Goal: Task Accomplishment & Management: Use online tool/utility

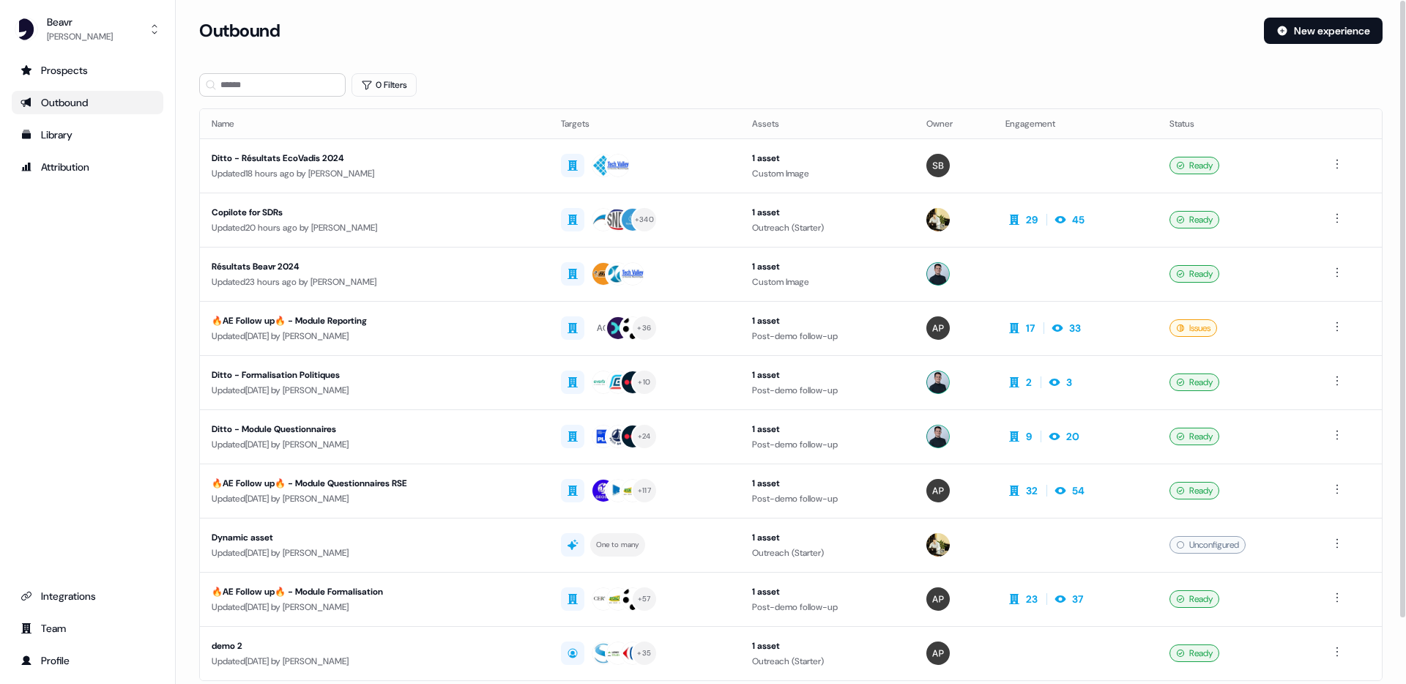
click at [707, 59] on div "Outbound New experience" at bounding box center [790, 40] width 1183 height 44
click at [258, 35] on h3 "Outbound" at bounding box center [239, 31] width 81 height 22
click at [325, 34] on div "Outbound" at bounding box center [725, 31] width 1053 height 26
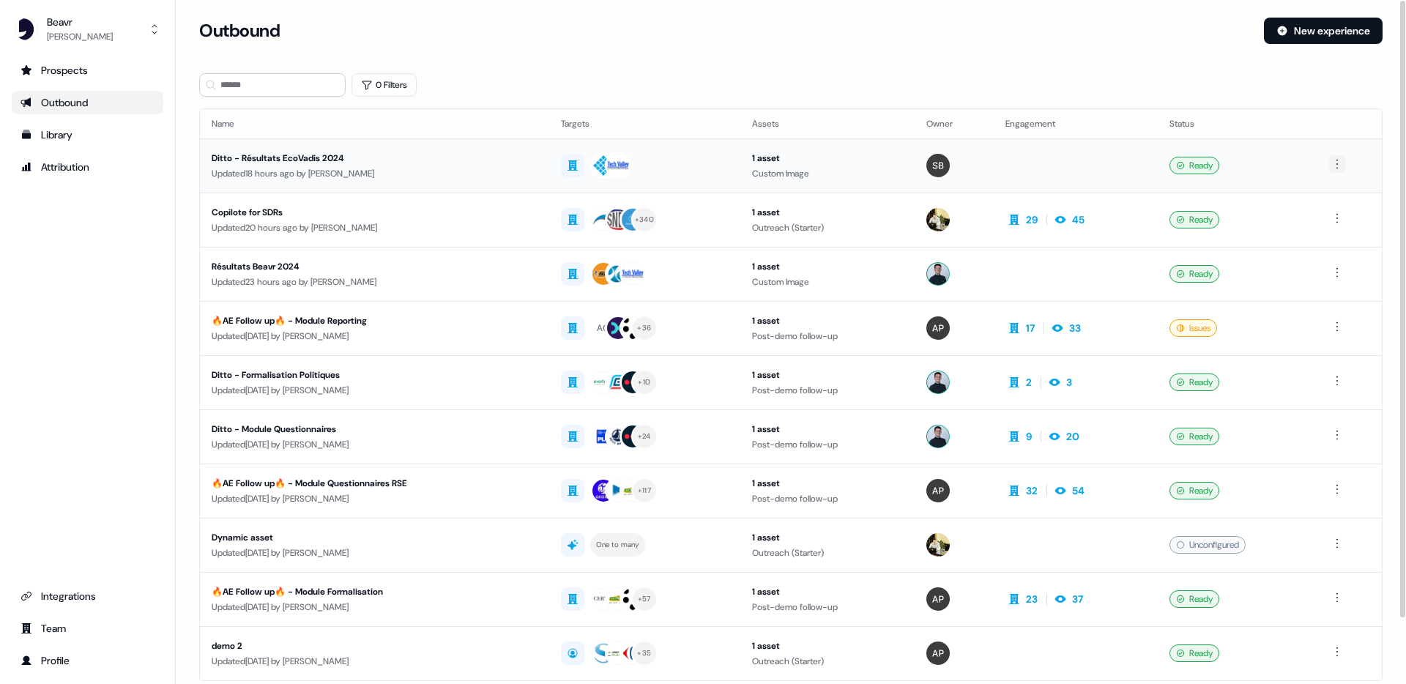
click at [1338, 162] on html "For the best experience switch devices to a bigger screen. Go to [DOMAIN_NAME] …" at bounding box center [703, 342] width 1406 height 684
click at [1042, 34] on html "For the best experience switch devices to a bigger screen. Go to [DOMAIN_NAME] …" at bounding box center [703, 342] width 1406 height 684
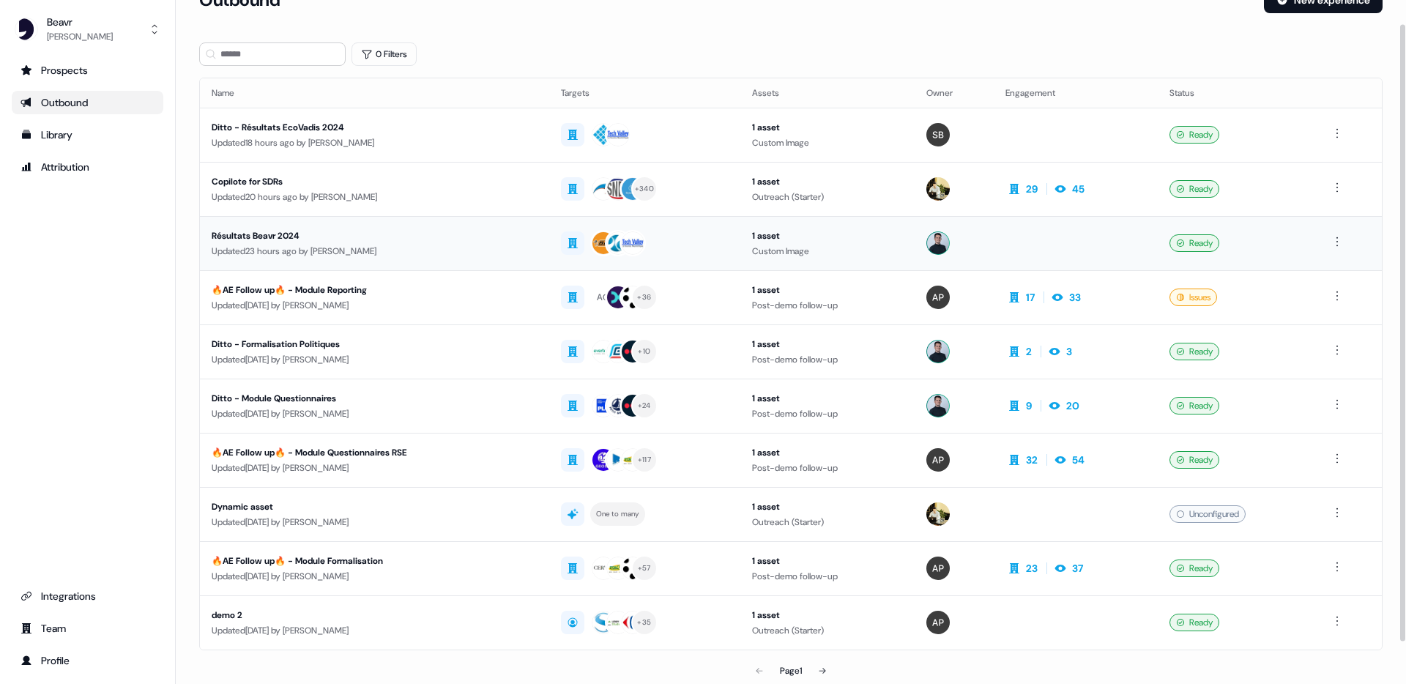
scroll to position [31, 0]
click at [480, 299] on div "Updated [DATE] by [PERSON_NAME]" at bounding box center [375, 304] width 326 height 15
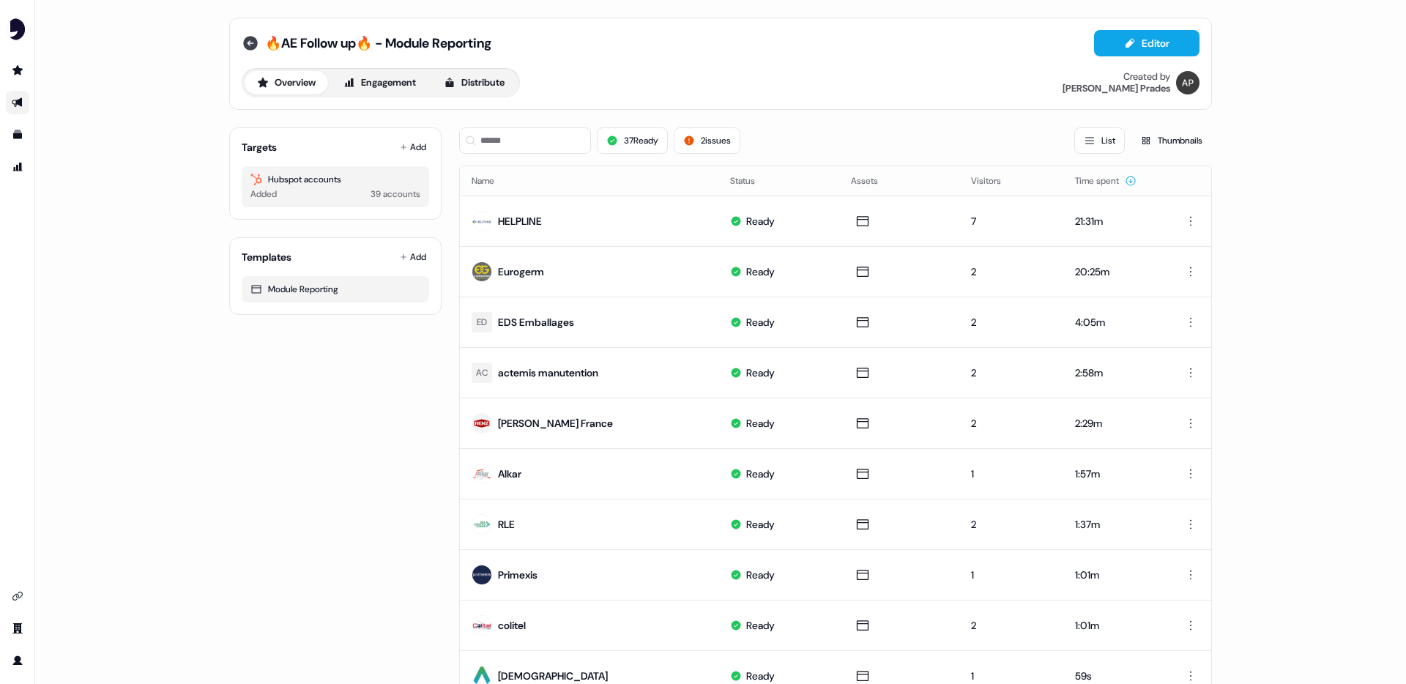
click at [246, 45] on icon at bounding box center [251, 43] width 18 height 18
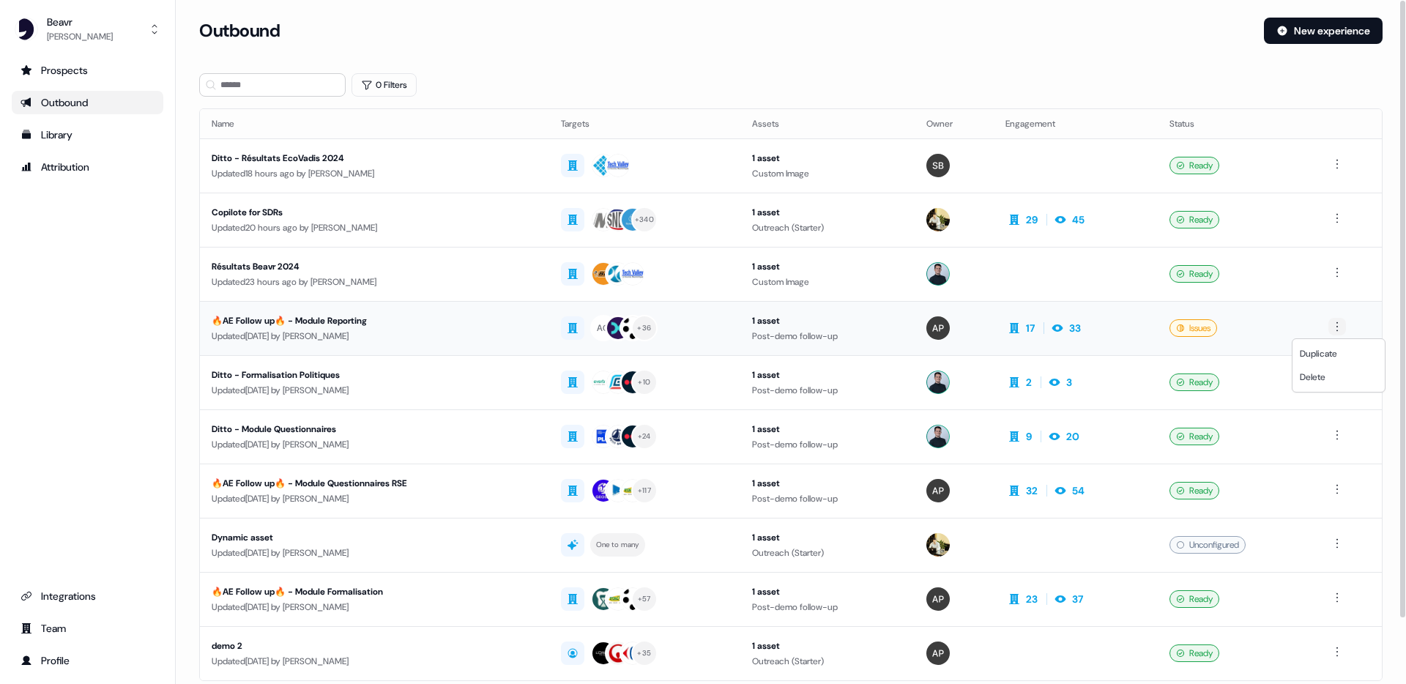
click at [1338, 327] on html "For the best experience switch devices to a bigger screen. Go to [DOMAIN_NAME] …" at bounding box center [703, 342] width 1406 height 684
click at [1333, 355] on span "Duplicate" at bounding box center [1318, 354] width 37 height 12
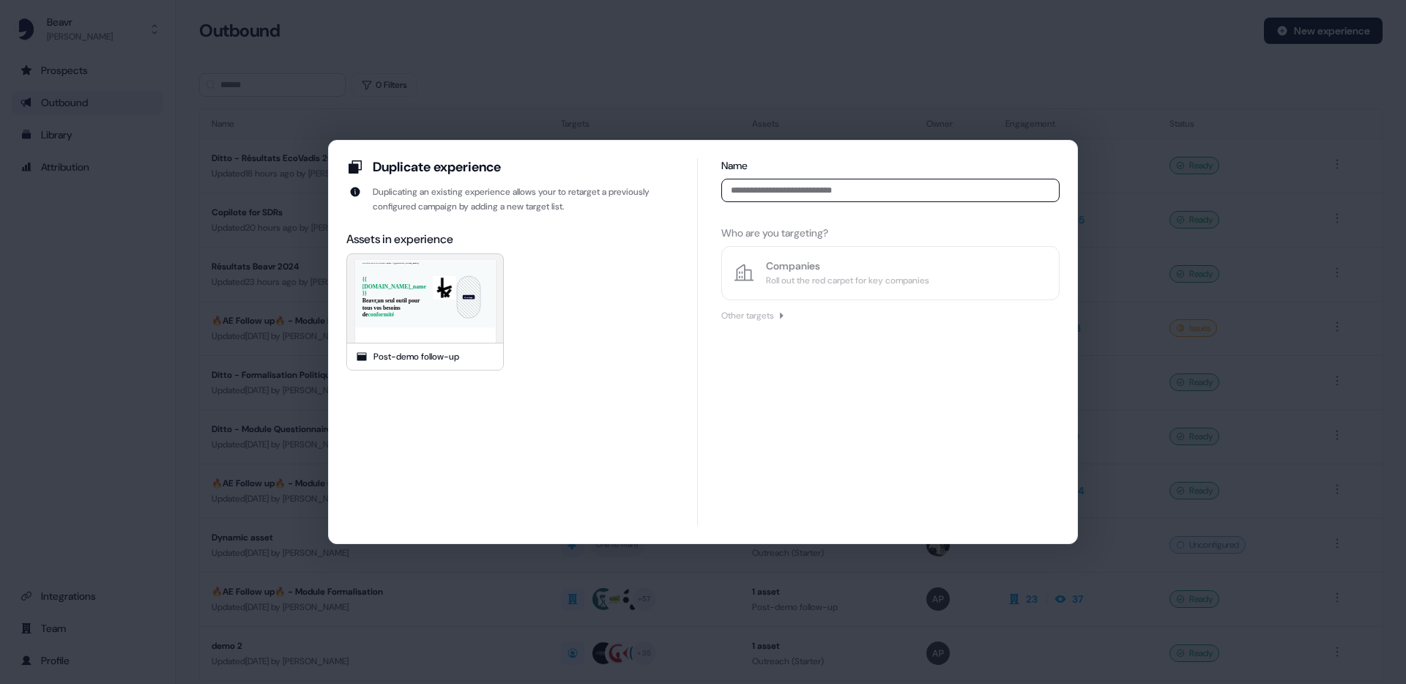
click at [808, 190] on input at bounding box center [890, 190] width 338 height 23
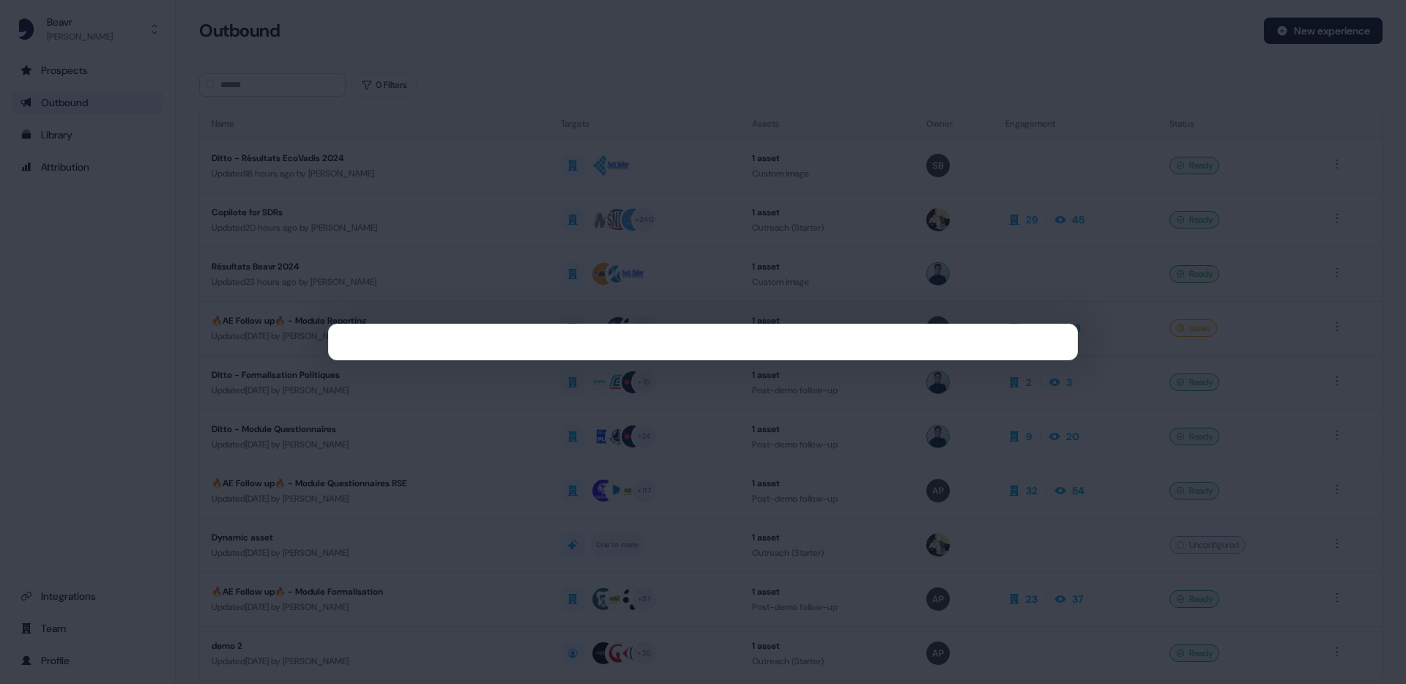
click at [576, 122] on div at bounding box center [703, 342] width 1406 height 684
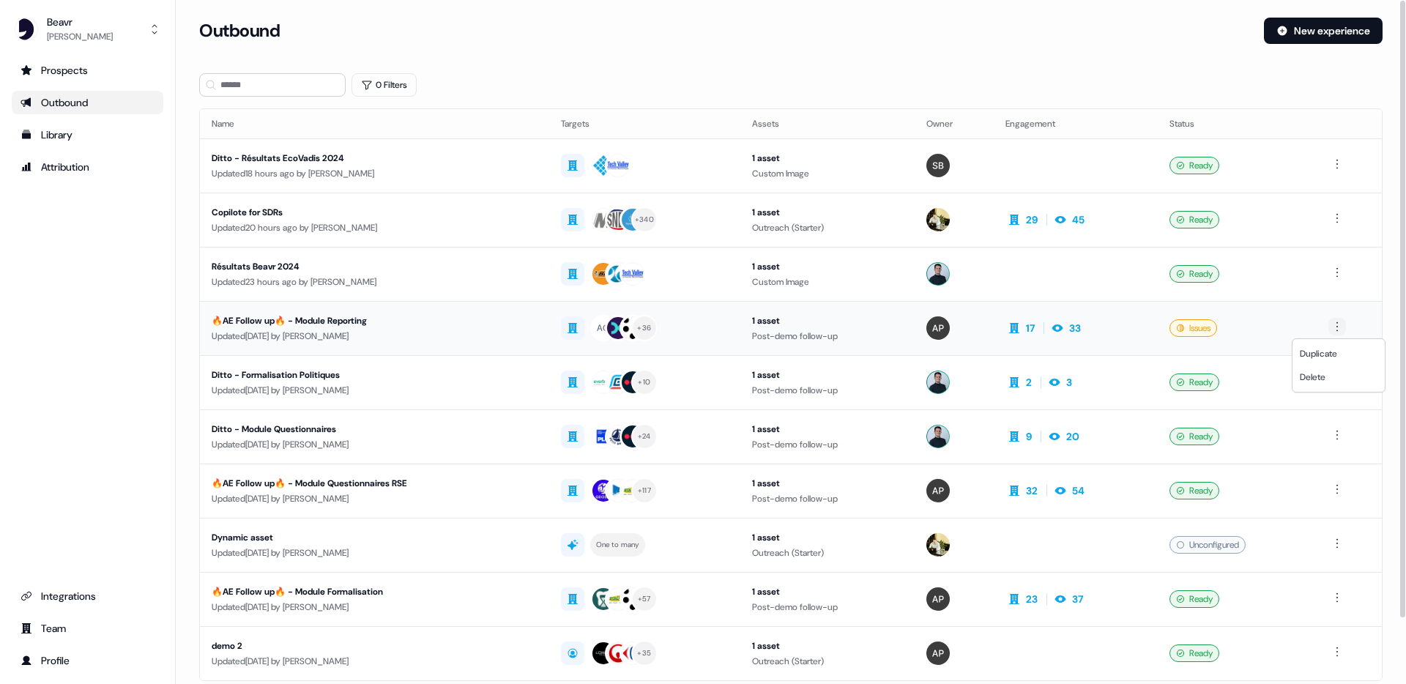
click at [1339, 321] on html "For the best experience switch devices to a bigger screen. Go to [DOMAIN_NAME] …" at bounding box center [703, 342] width 1406 height 684
click at [1313, 354] on span "Duplicate" at bounding box center [1318, 354] width 37 height 12
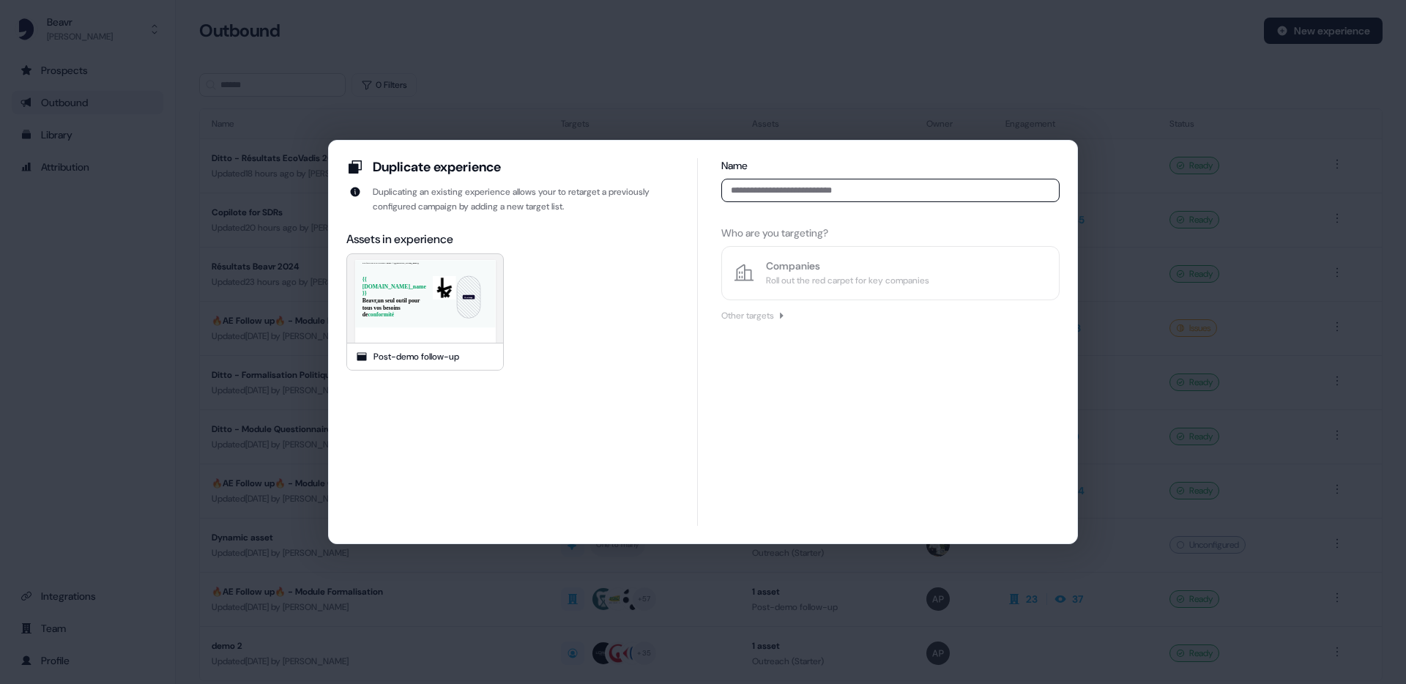
click at [826, 194] on input at bounding box center [890, 190] width 338 height 23
click at [826, 193] on input at bounding box center [890, 190] width 338 height 23
type input "**********"
click at [841, 281] on div "Roll out the red carpet for key companies" at bounding box center [847, 280] width 163 height 15
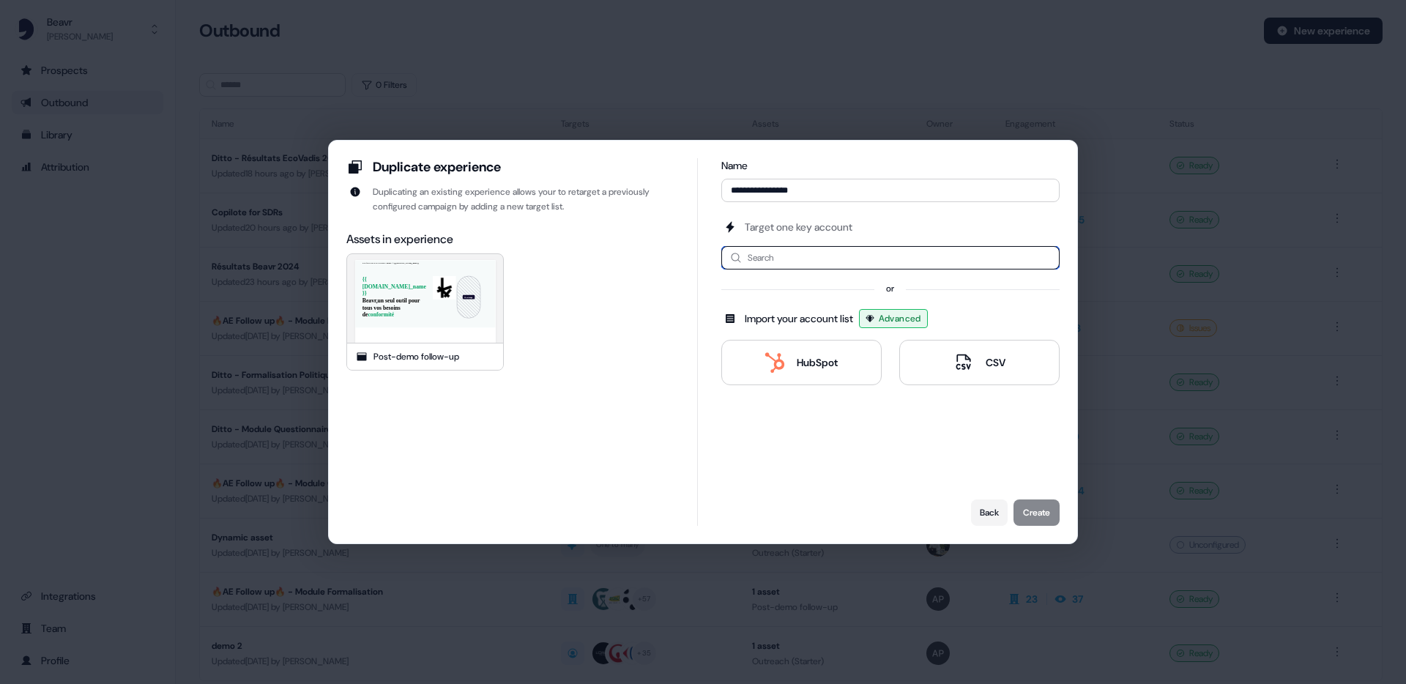
click at [815, 261] on input at bounding box center [890, 257] width 338 height 23
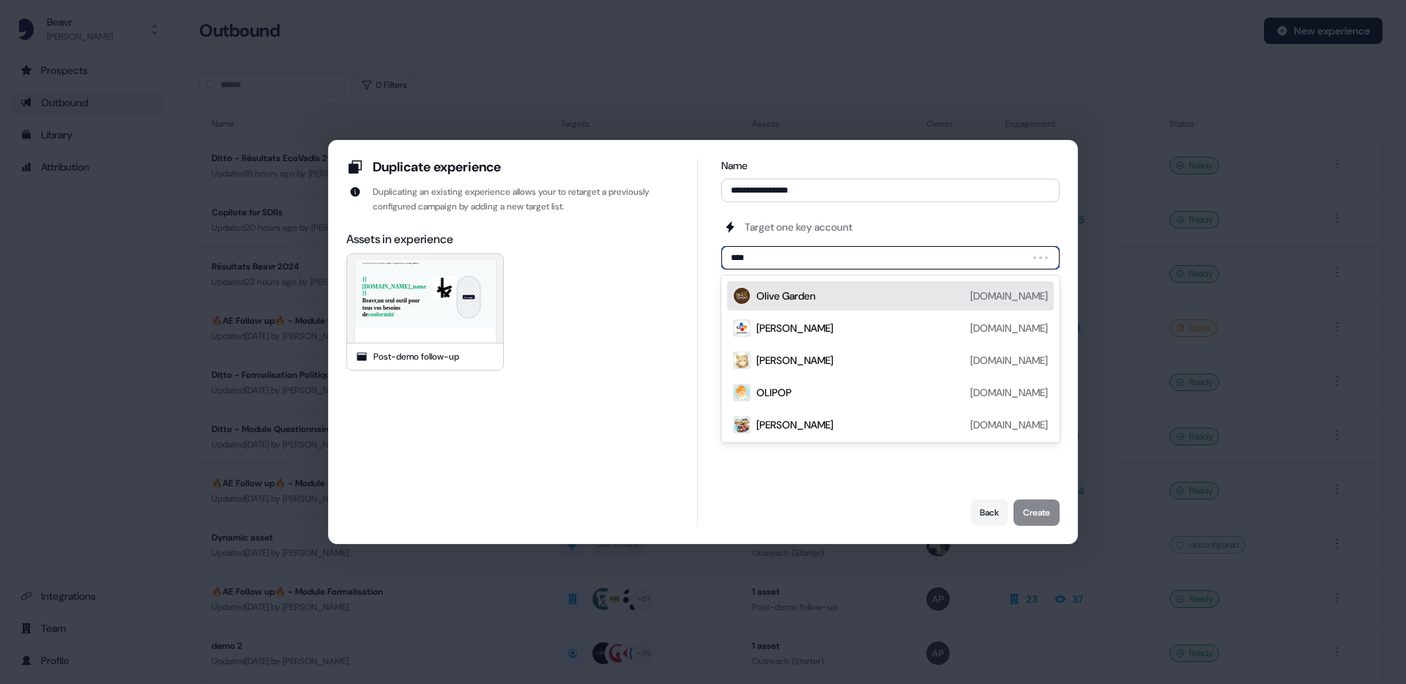
type input "*****"
click at [871, 299] on div "Olinn [DOMAIN_NAME]" at bounding box center [901, 296] width 291 height 18
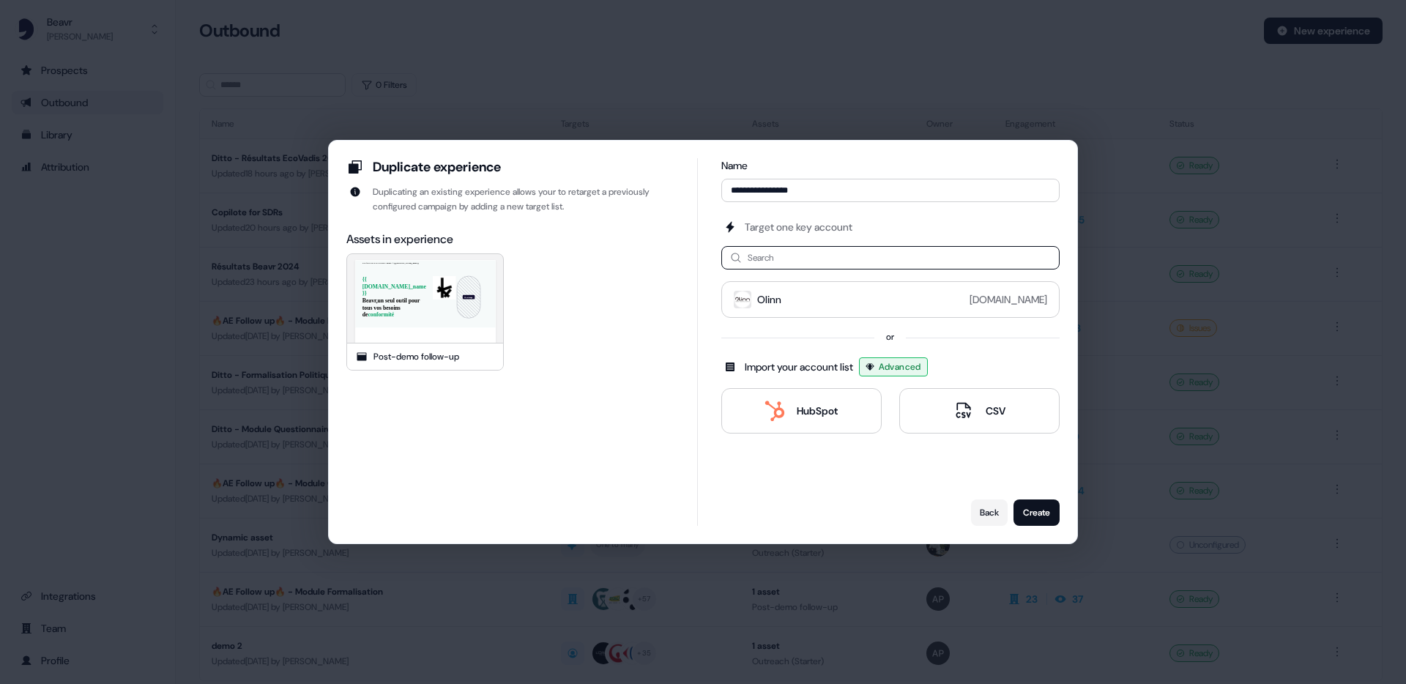
click at [414, 359] on div "Post-demo follow-up" at bounding box center [416, 356] width 86 height 15
click at [417, 231] on div "Assets in experience" at bounding box center [509, 239] width 327 height 16
click at [542, 247] on div "Assets in experience Pour faire suite à nos échanges - Beavr <>{{ [DOMAIN_NAME]…" at bounding box center [509, 378] width 327 height 294
click at [985, 507] on button "Back" at bounding box center [989, 512] width 37 height 26
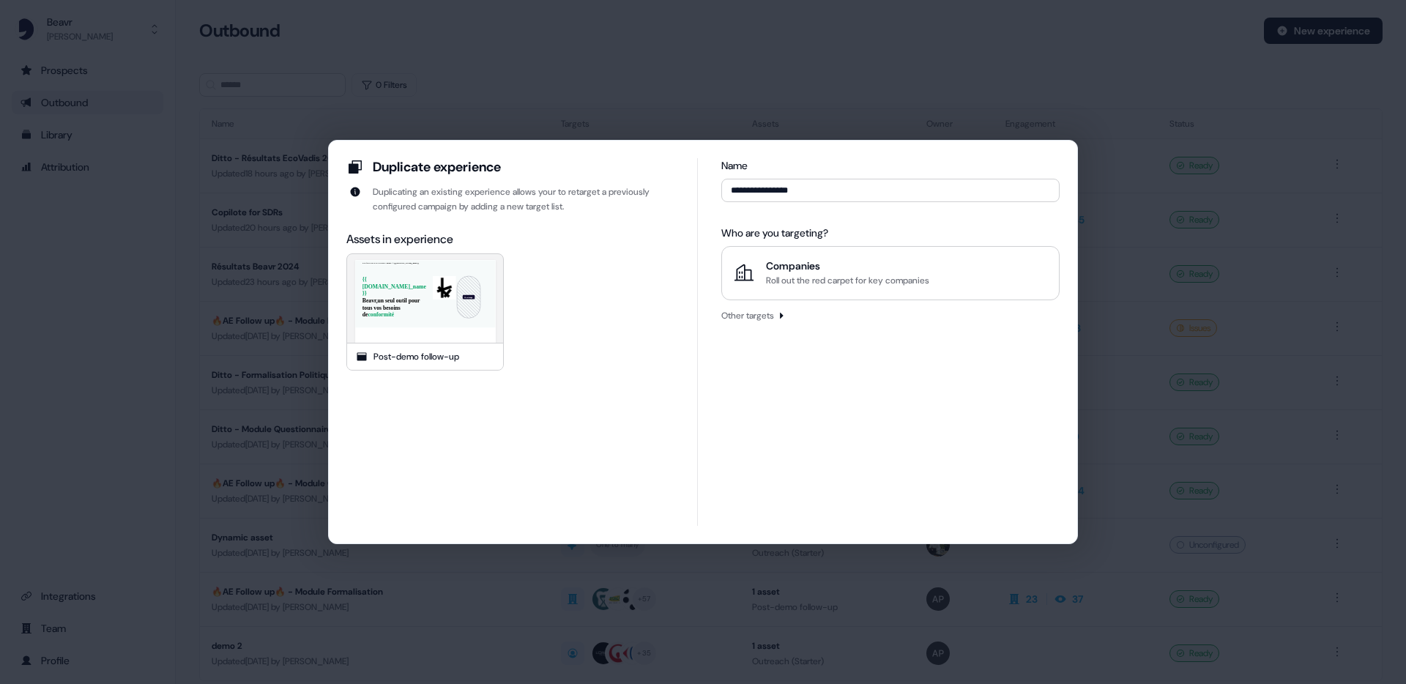
click at [622, 75] on div "**********" at bounding box center [703, 342] width 1406 height 684
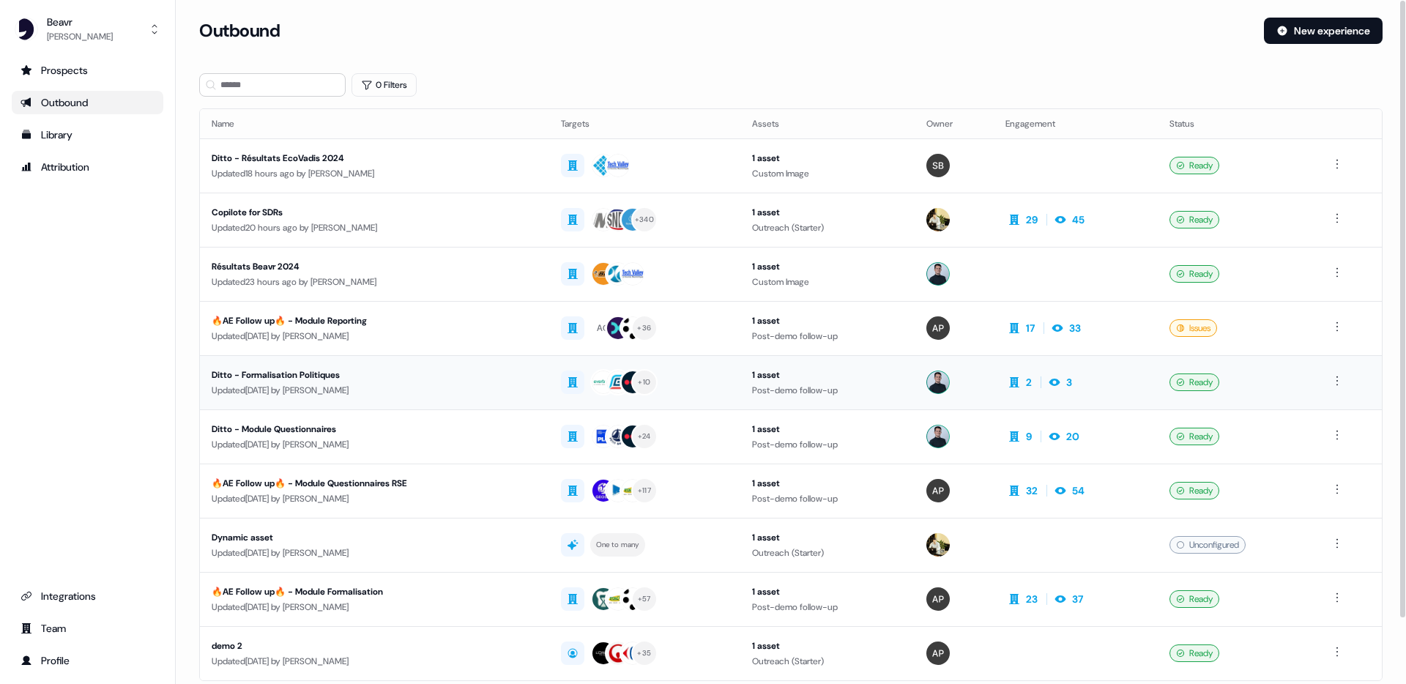
click at [443, 386] on div "Updated [DATE] by [PERSON_NAME]" at bounding box center [375, 390] width 326 height 15
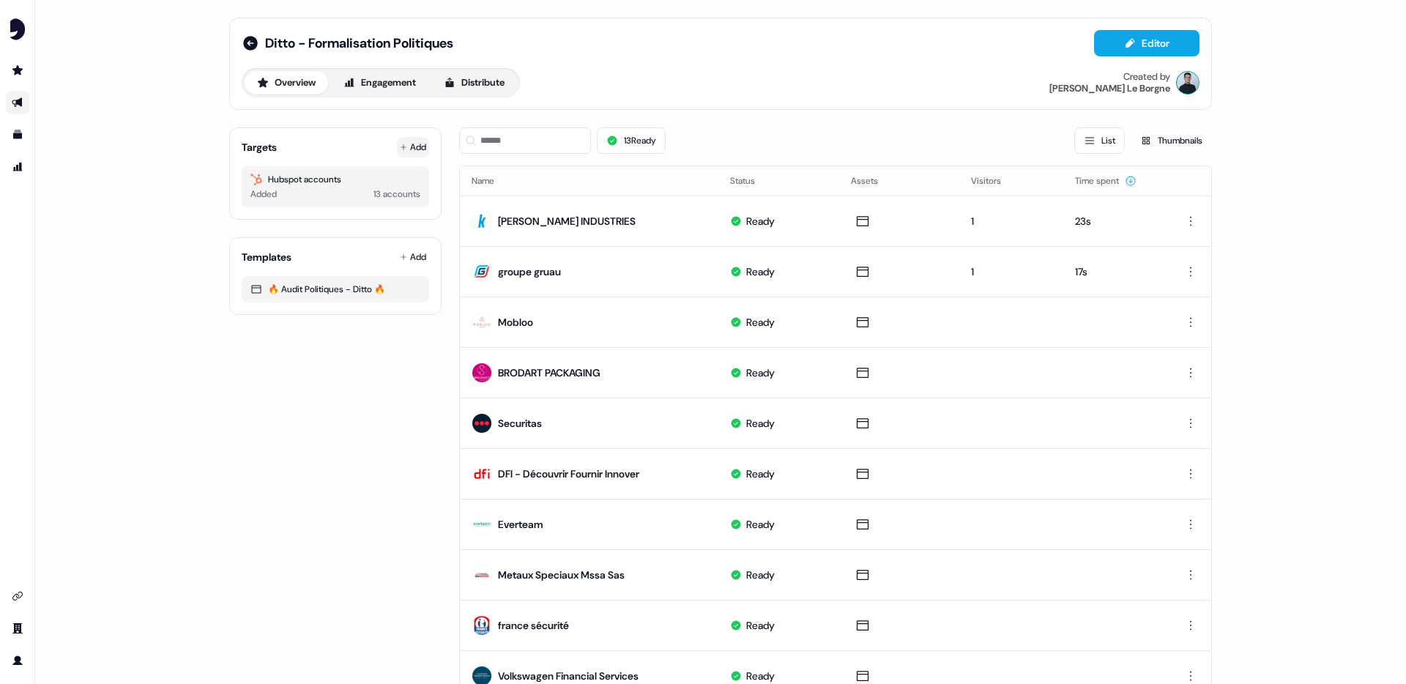
click at [414, 144] on button "Add" at bounding box center [413, 147] width 32 height 21
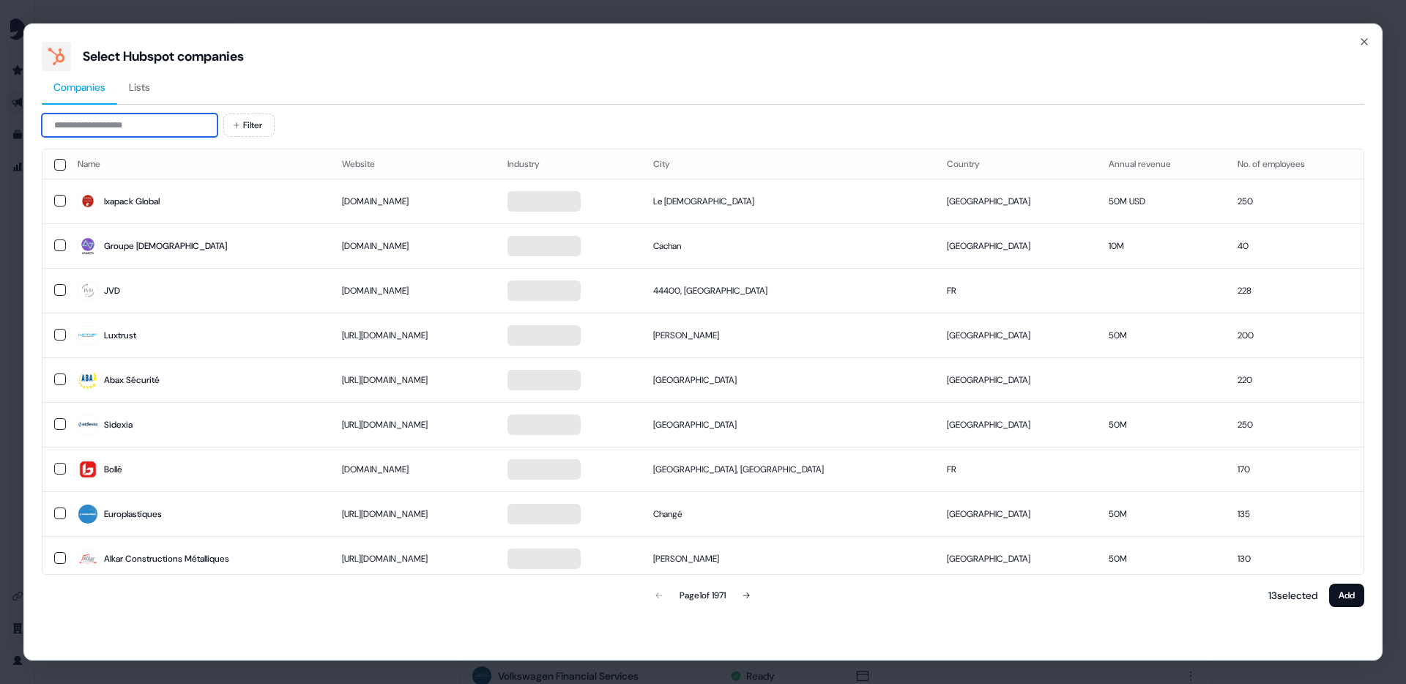
click at [162, 131] on input at bounding box center [130, 124] width 176 height 23
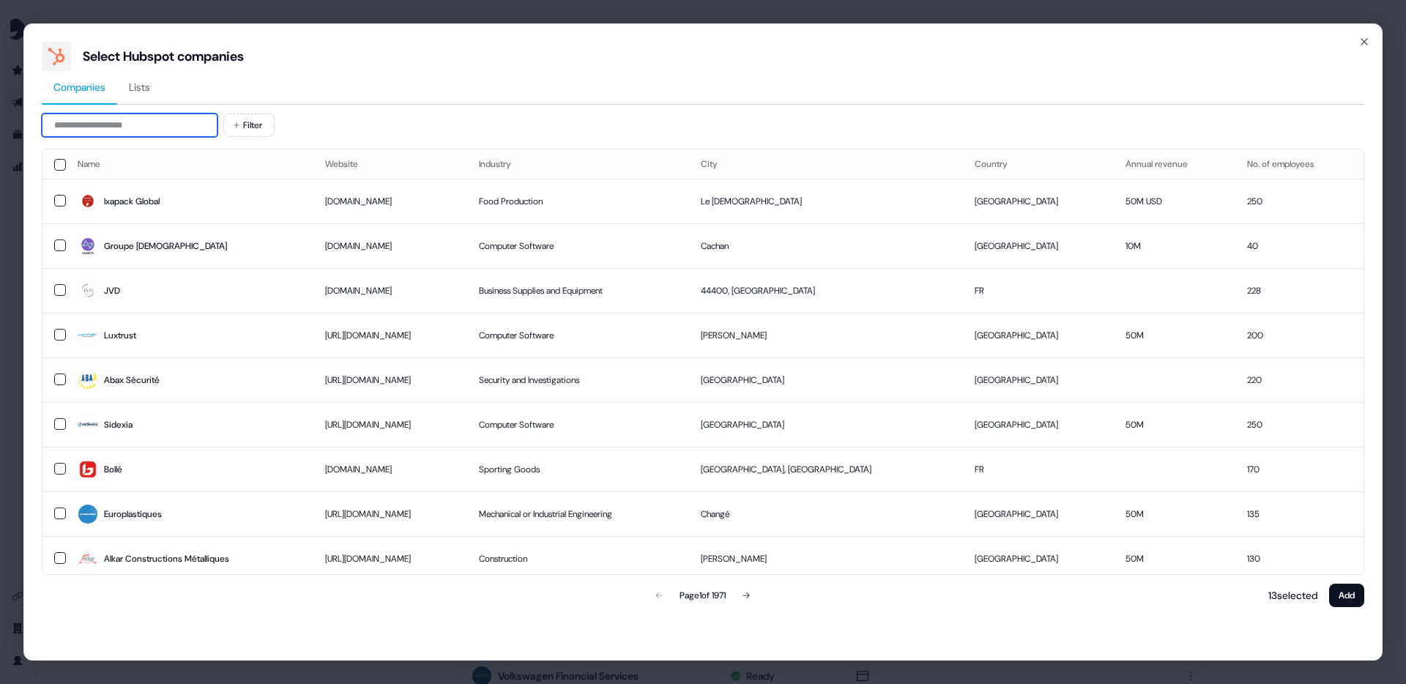
type input "*"
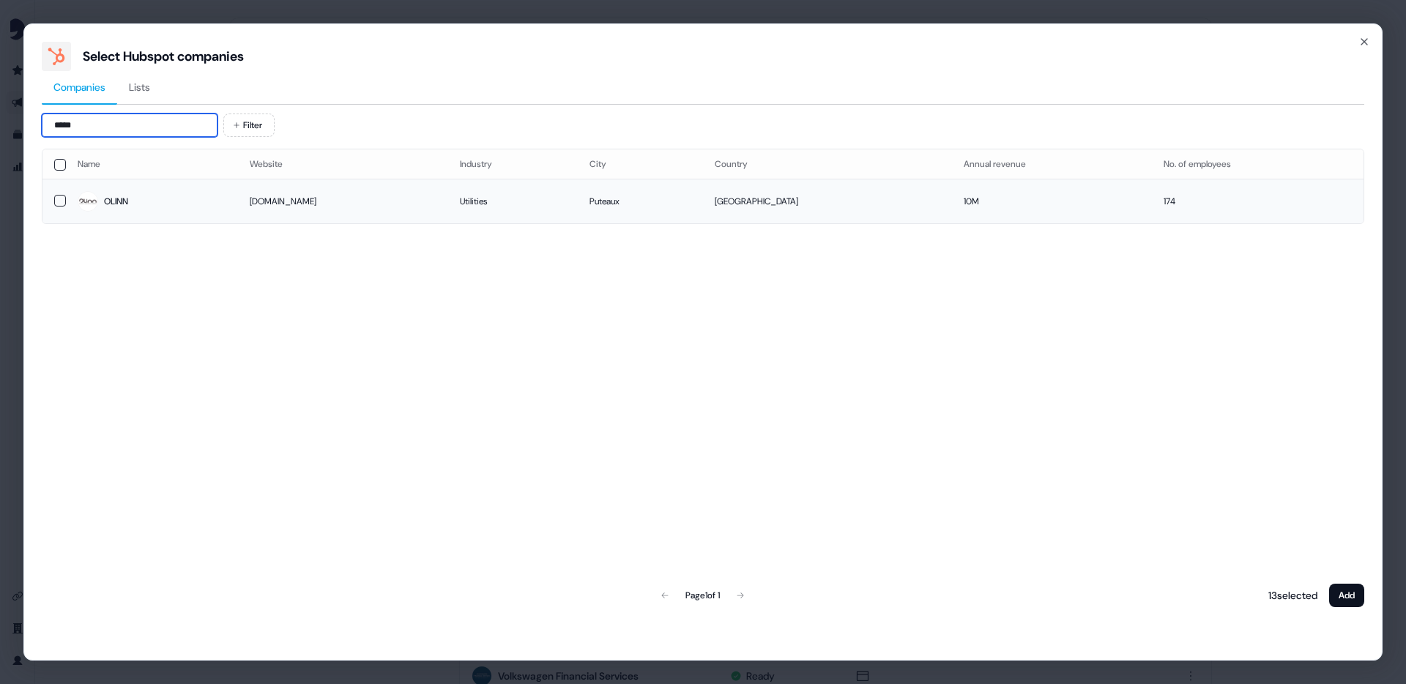
type input "*****"
click at [56, 200] on button "button" at bounding box center [60, 201] width 12 height 12
click at [1344, 596] on button "Add" at bounding box center [1346, 595] width 35 height 23
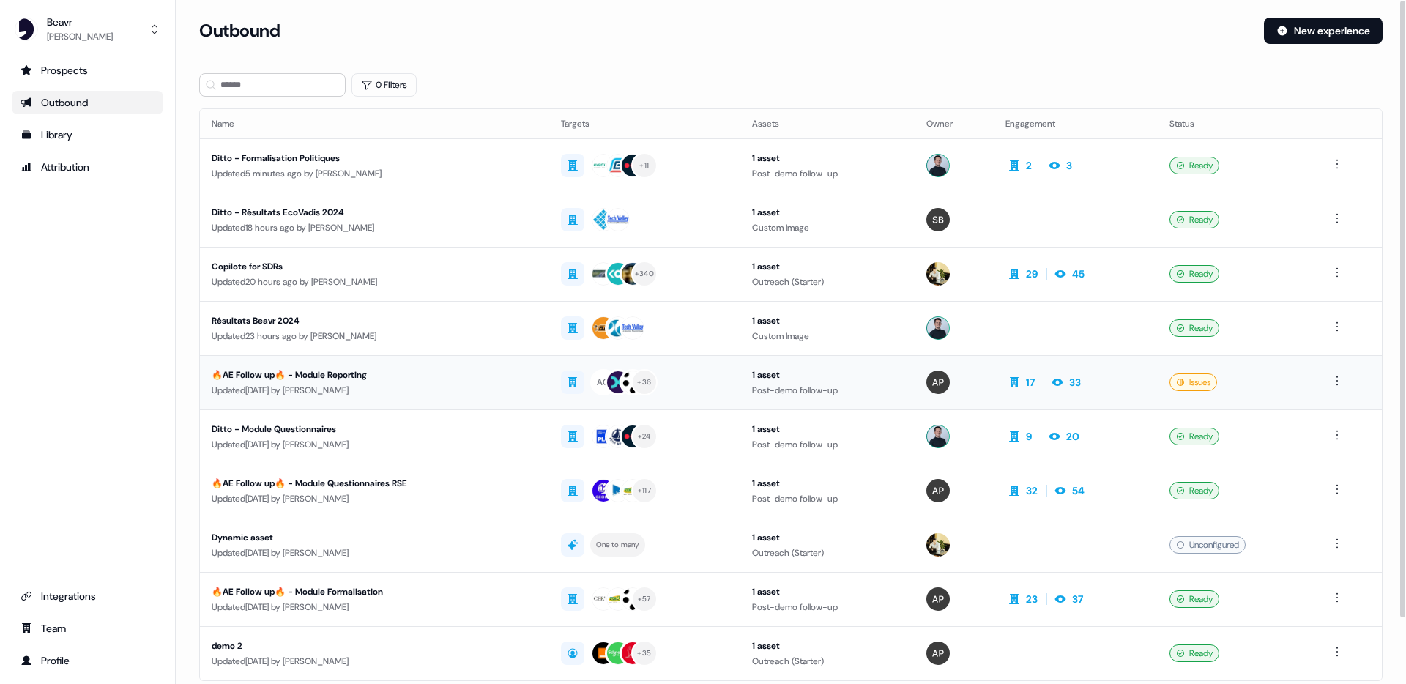
click at [344, 388] on div "Updated [DATE] by [PERSON_NAME]" at bounding box center [375, 390] width 326 height 15
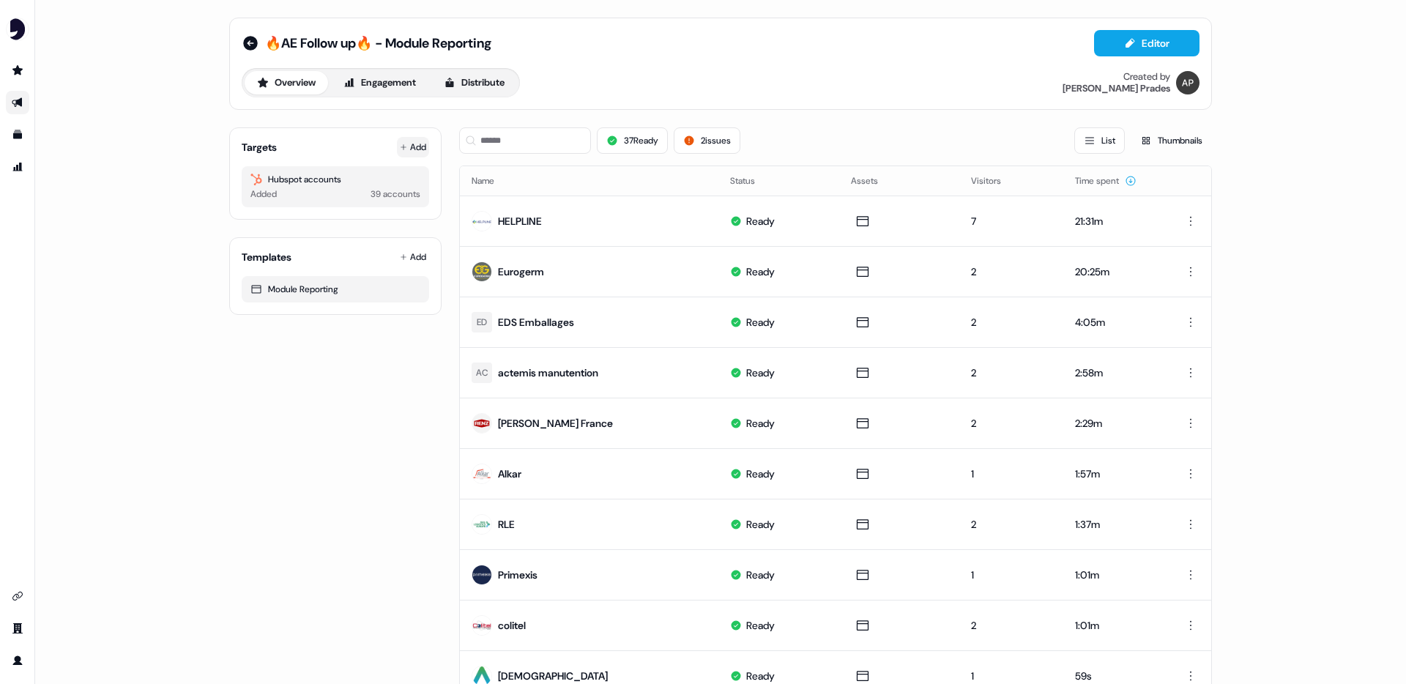
click at [409, 152] on button "Add" at bounding box center [413, 147] width 32 height 21
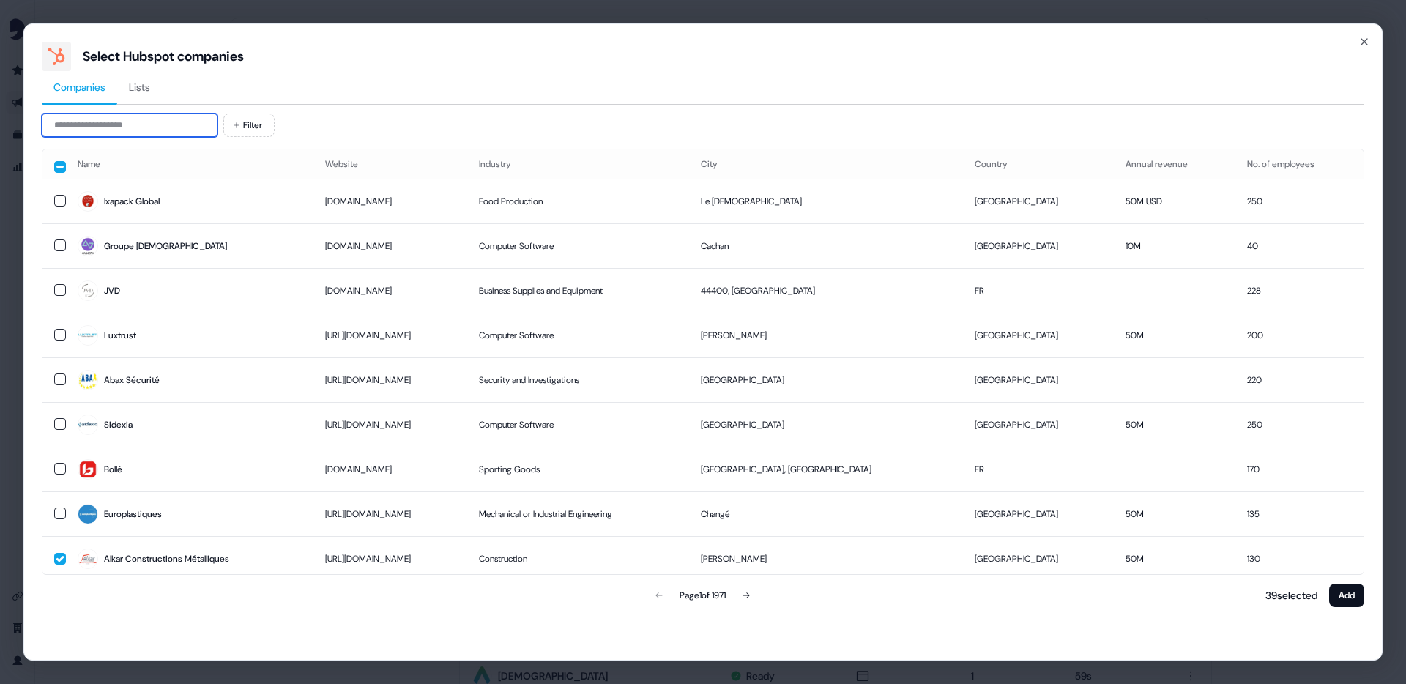
click at [165, 133] on input at bounding box center [130, 124] width 176 height 23
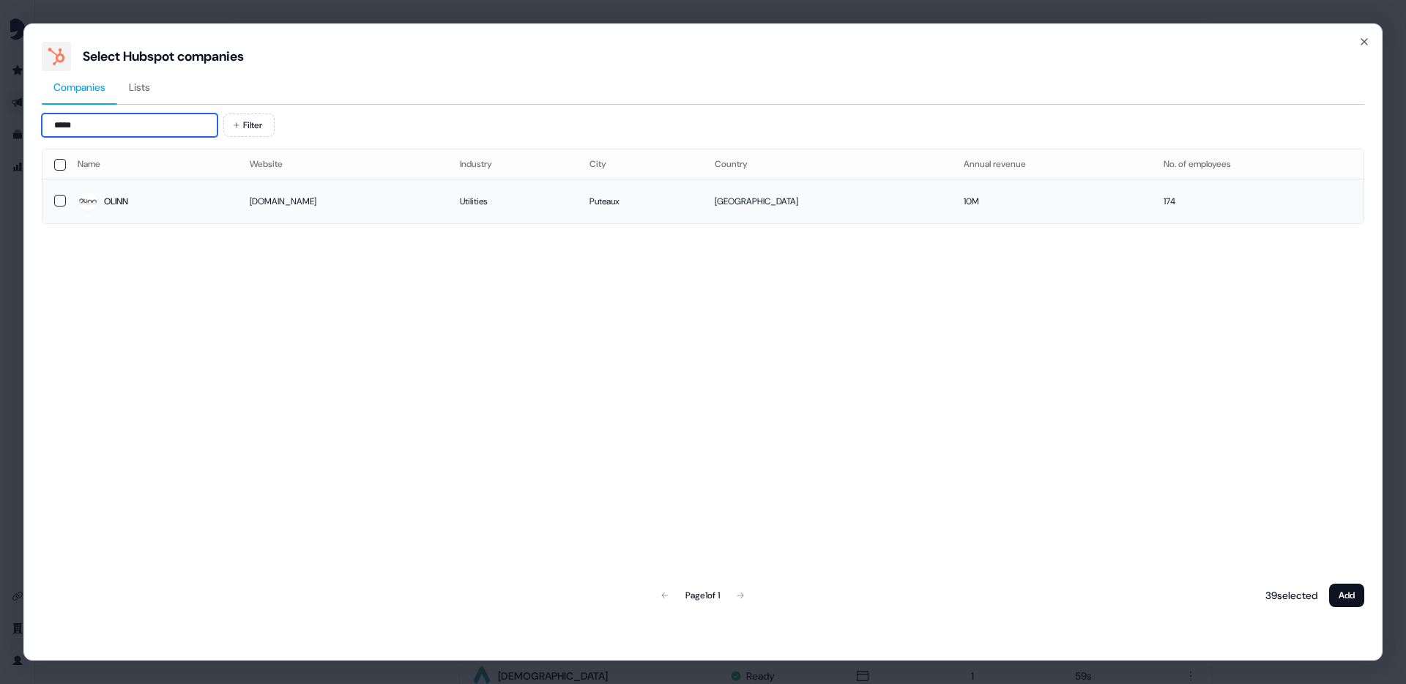
type input "*****"
click at [54, 203] on button "button" at bounding box center [60, 201] width 12 height 12
click at [1359, 597] on button "Add" at bounding box center [1346, 595] width 35 height 23
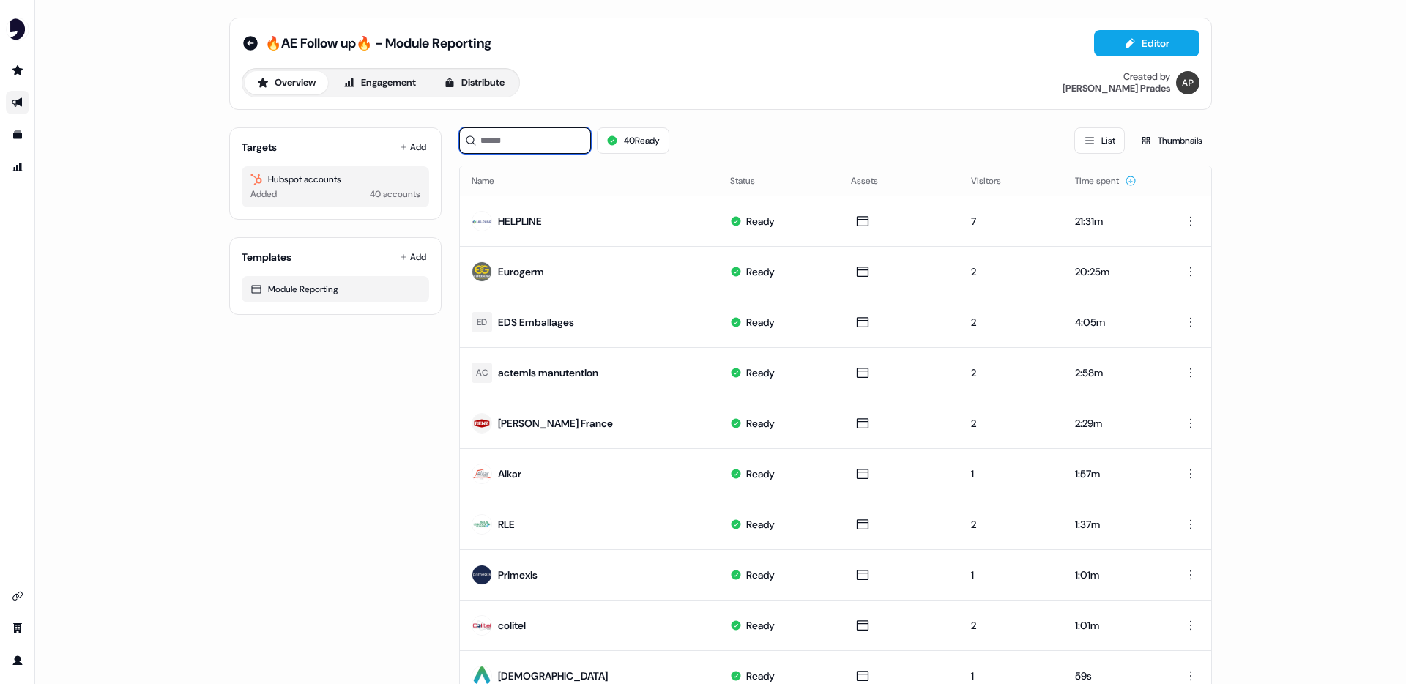
click at [496, 141] on input at bounding box center [525, 140] width 132 height 26
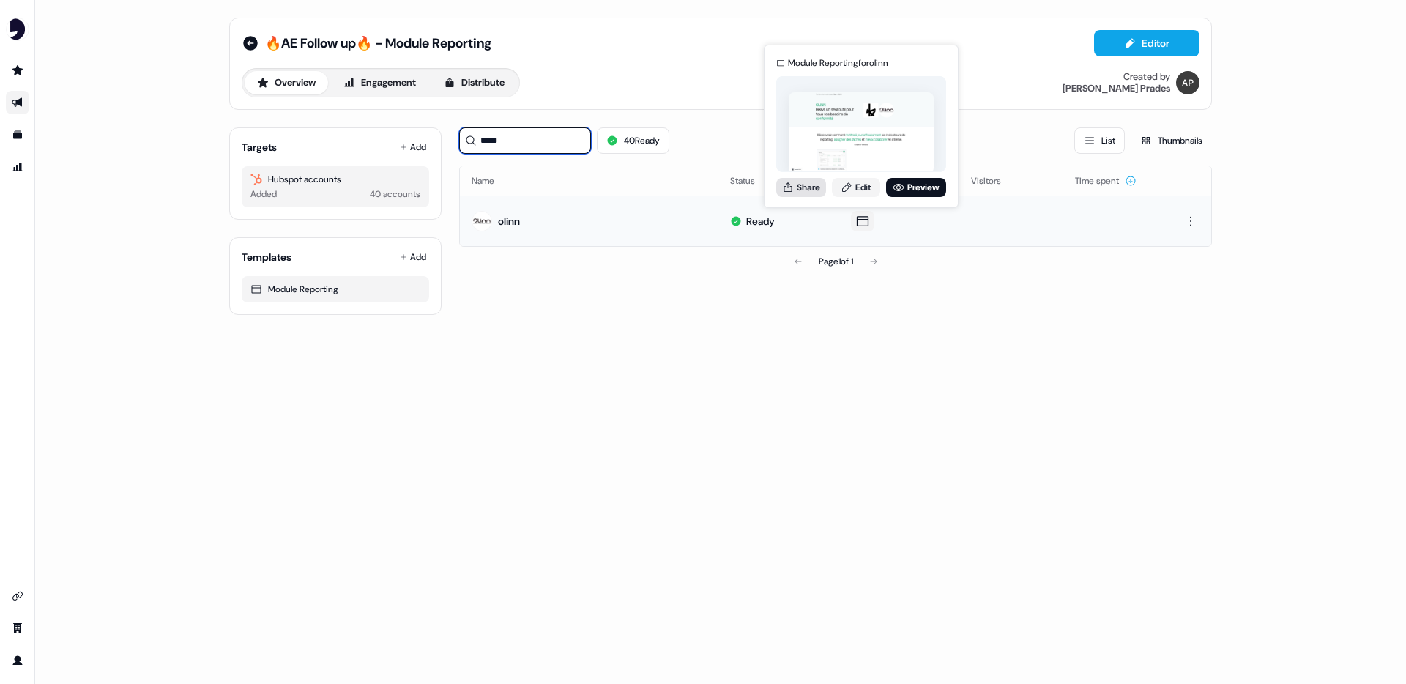
type input "*****"
click at [790, 182] on icon at bounding box center [788, 188] width 12 height 12
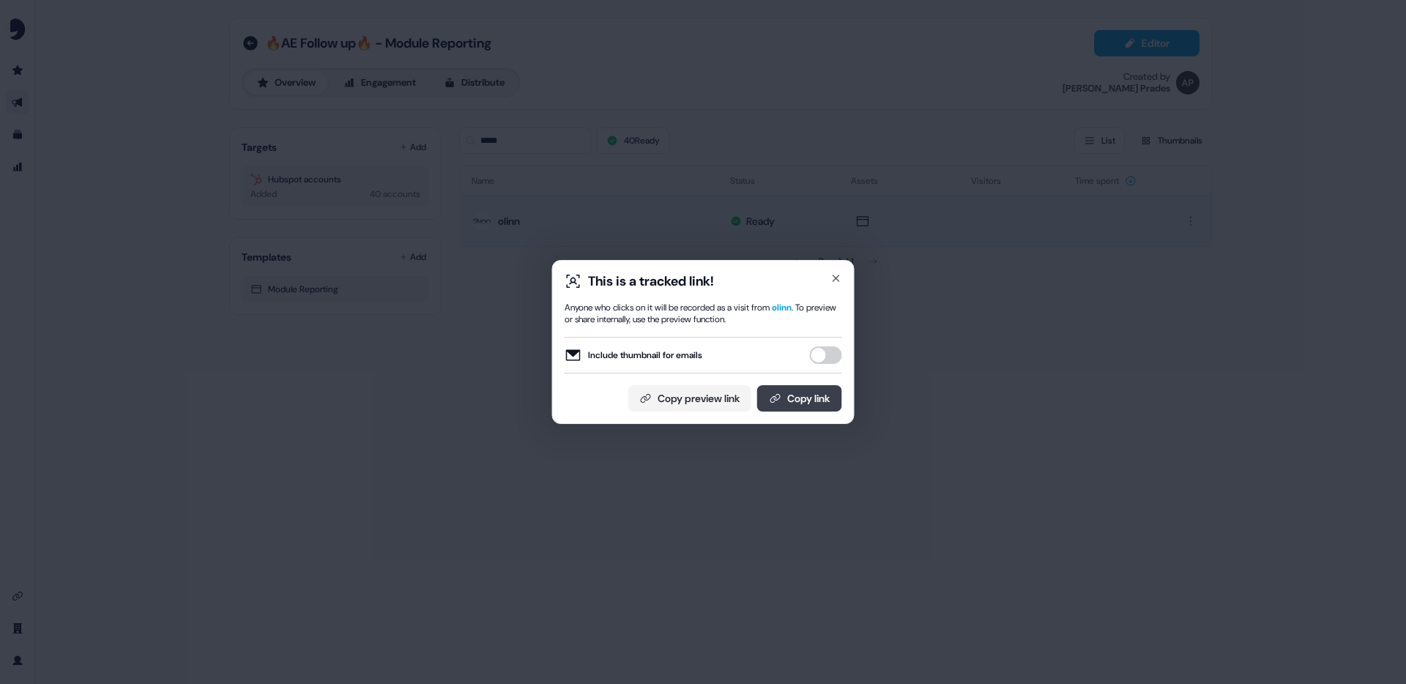
click at [778, 395] on button "Copy link" at bounding box center [799, 398] width 85 height 26
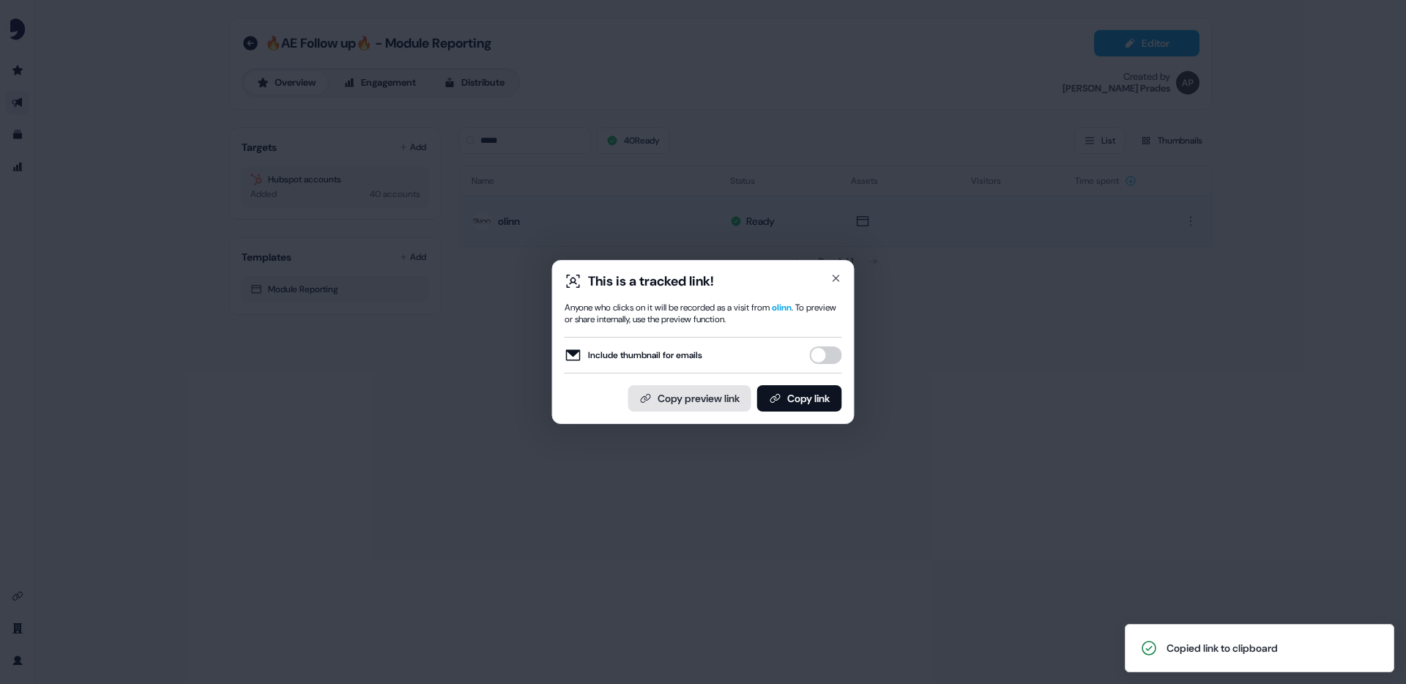
click at [724, 405] on button "Copy preview link" at bounding box center [689, 398] width 123 height 26
click at [469, 269] on div "This is a tracked link! Anyone who clicks on it will be recorded as a visit fro…" at bounding box center [703, 342] width 1406 height 684
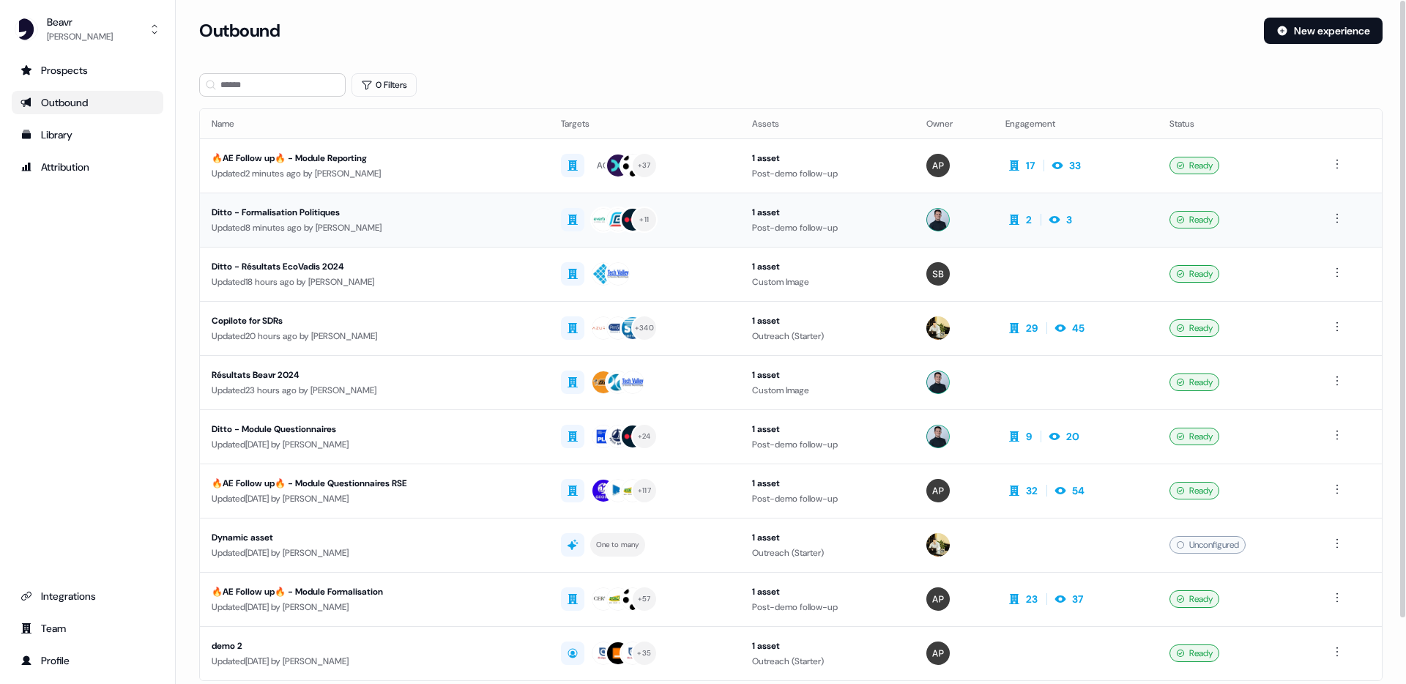
click at [362, 234] on div "Updated 8 minutes ago by [PERSON_NAME]" at bounding box center [375, 227] width 326 height 15
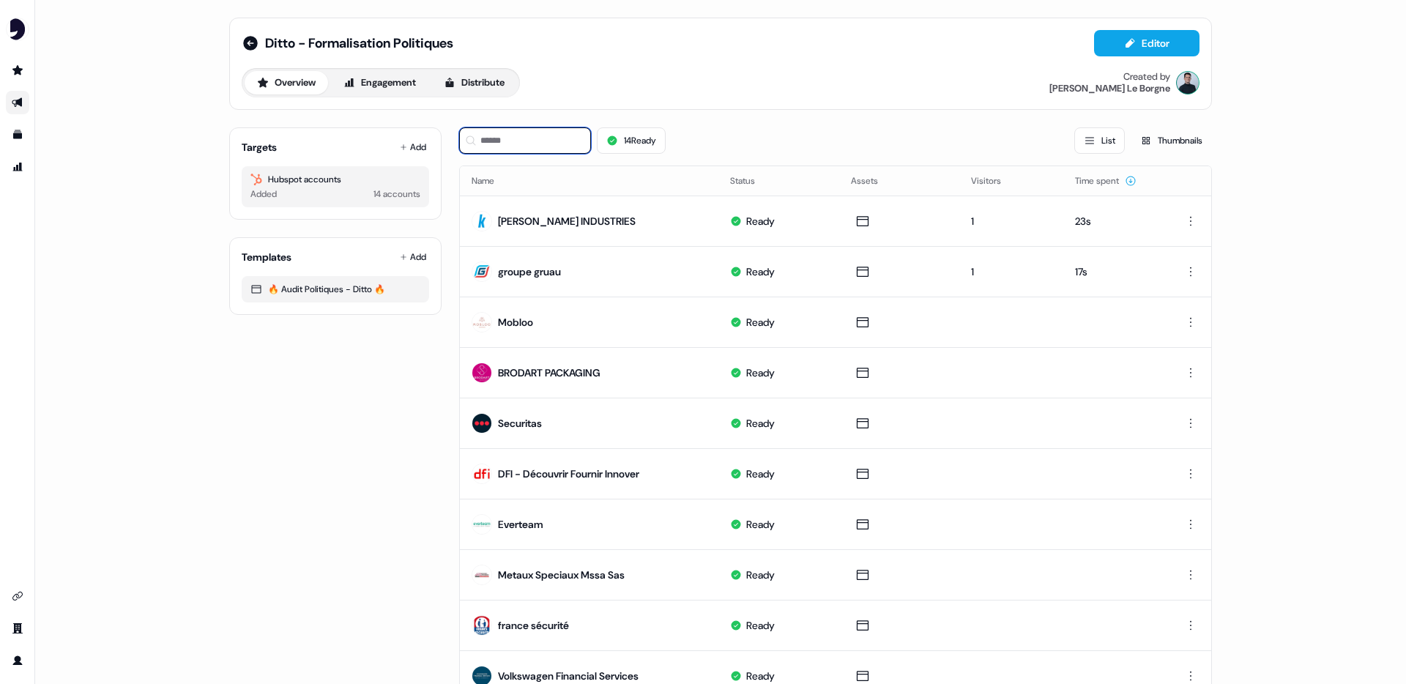
click at [534, 138] on input at bounding box center [525, 140] width 132 height 26
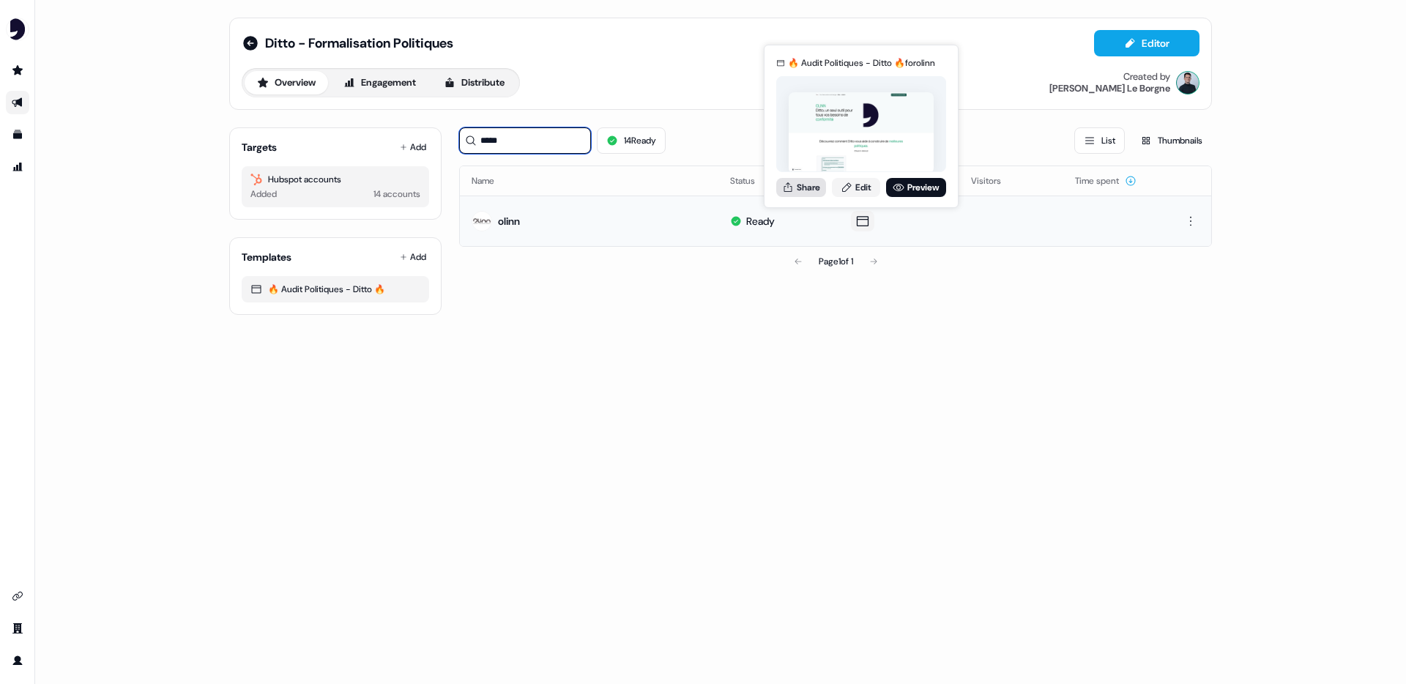
type input "*****"
click at [790, 183] on icon at bounding box center [788, 188] width 12 height 12
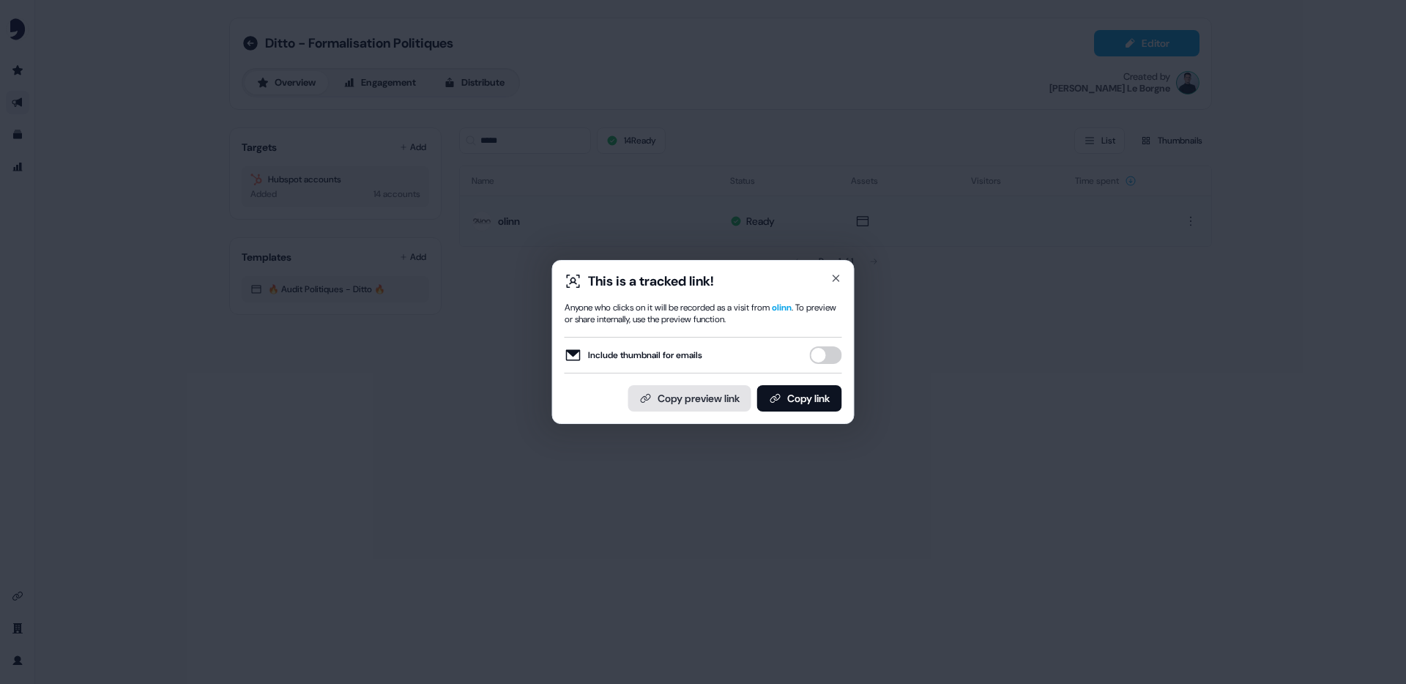
click at [664, 390] on button "Copy preview link" at bounding box center [689, 398] width 123 height 26
